Goal: Check status: Check status

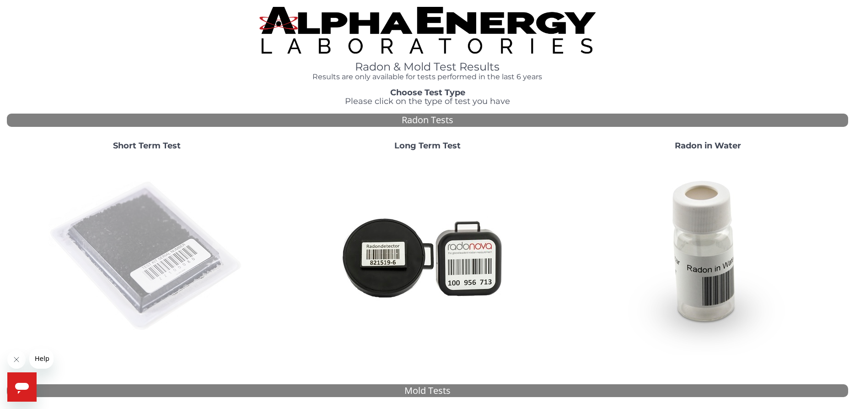
click at [130, 236] on img at bounding box center [147, 256] width 197 height 197
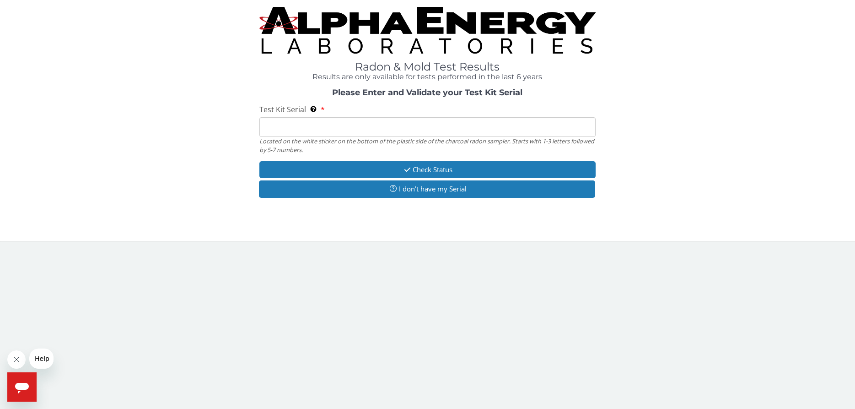
click at [306, 128] on input "Test Kit Serial Located on the white sticker on the bottom of the plastic side …" at bounding box center [427, 127] width 337 height 20
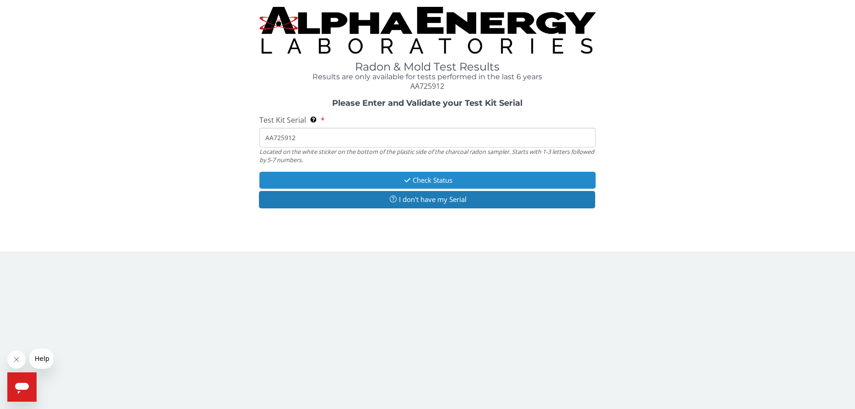
type input "AA725912"
click at [463, 177] on button "Check Status" at bounding box center [427, 180] width 337 height 17
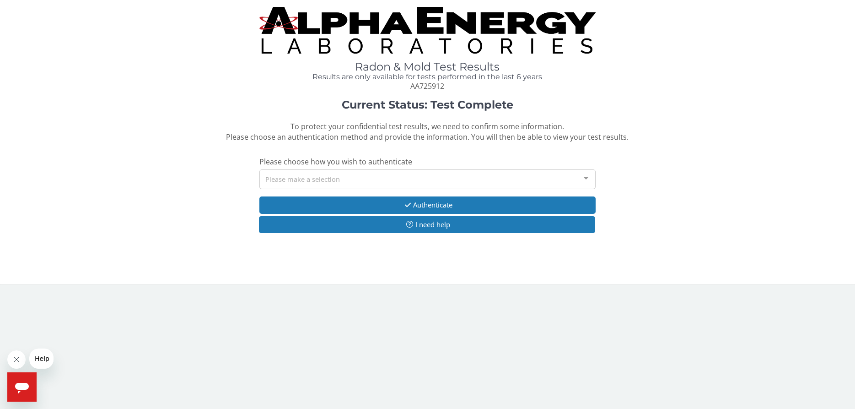
click at [588, 178] on div at bounding box center [586, 178] width 18 height 17
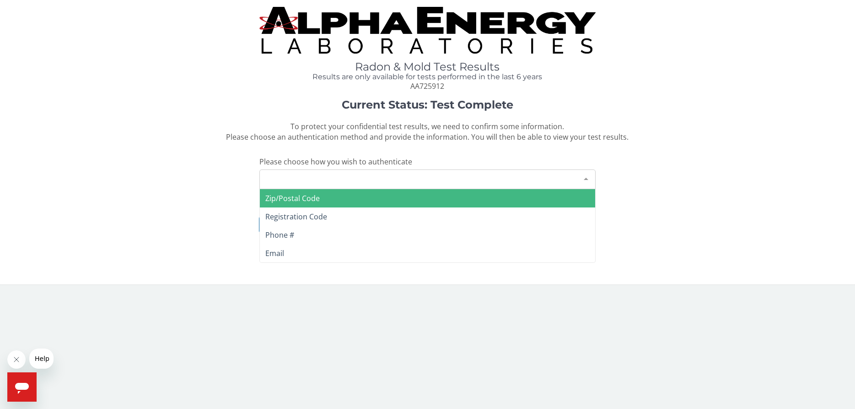
click at [372, 197] on span "Zip/Postal Code" at bounding box center [428, 198] width 336 height 18
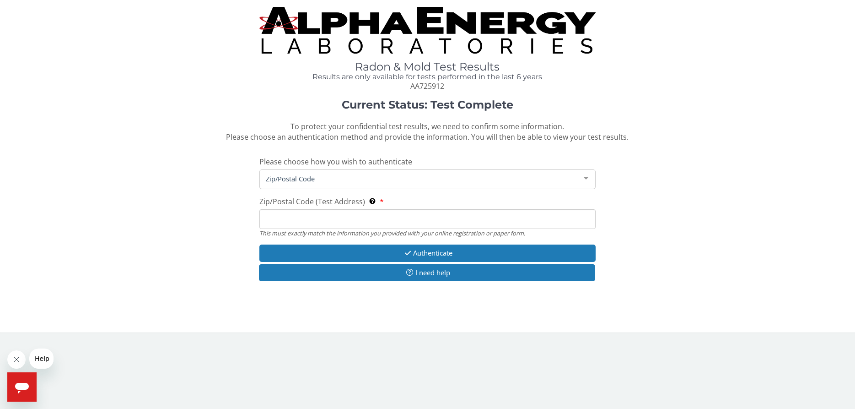
click at [326, 216] on input "Zip/Postal Code (Test Address) This must exactly match the information you prov…" at bounding box center [427, 219] width 337 height 20
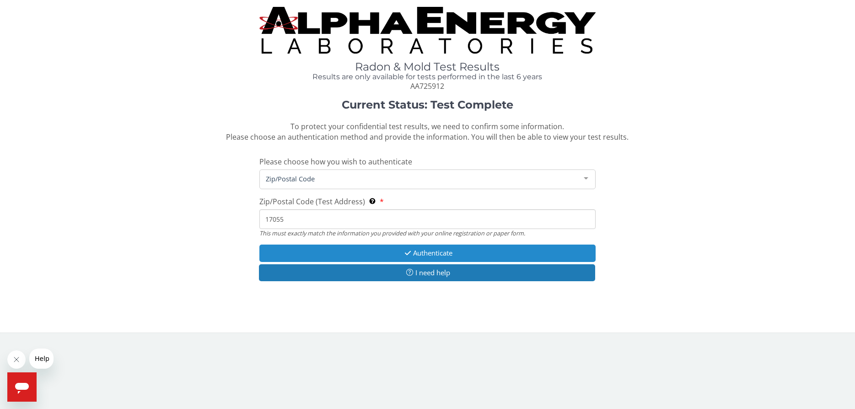
type input "17055"
click at [417, 254] on button "Authenticate" at bounding box center [427, 252] width 337 height 17
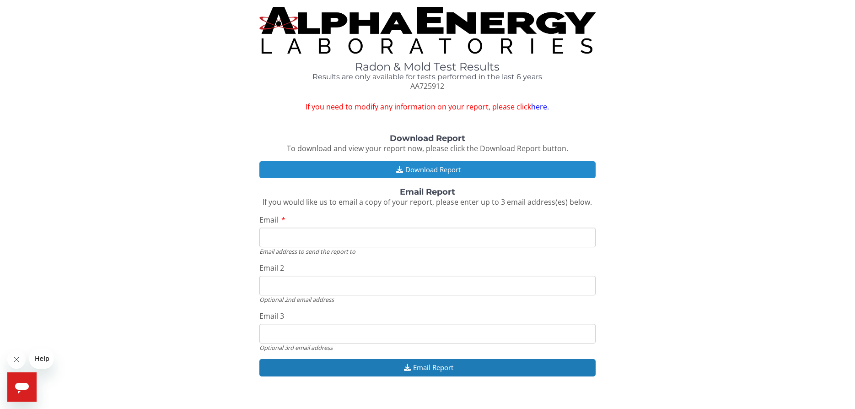
click at [418, 165] on button "Download Report" at bounding box center [427, 169] width 337 height 17
